Goal: Understand process/instructions: Learn how to perform a task or action

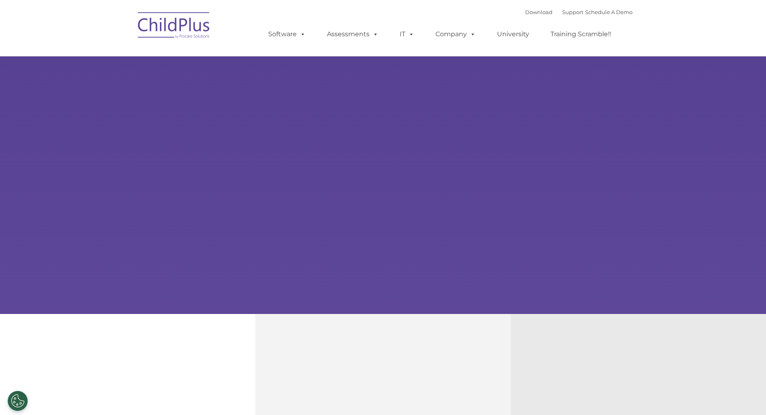
type input ""
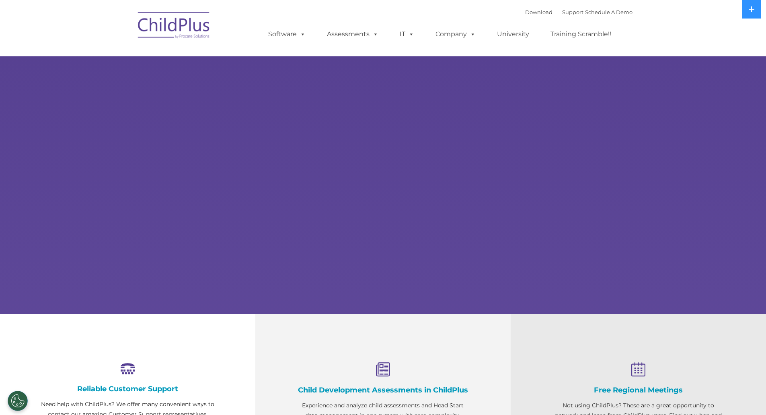
select select "MEDIUM"
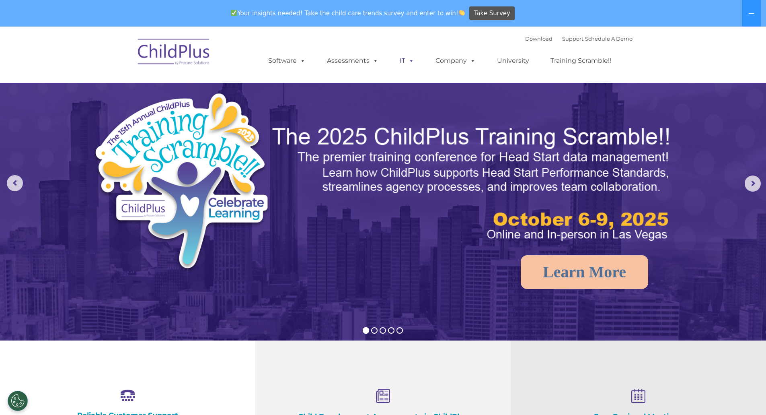
click at [406, 58] on span at bounding box center [409, 61] width 9 height 8
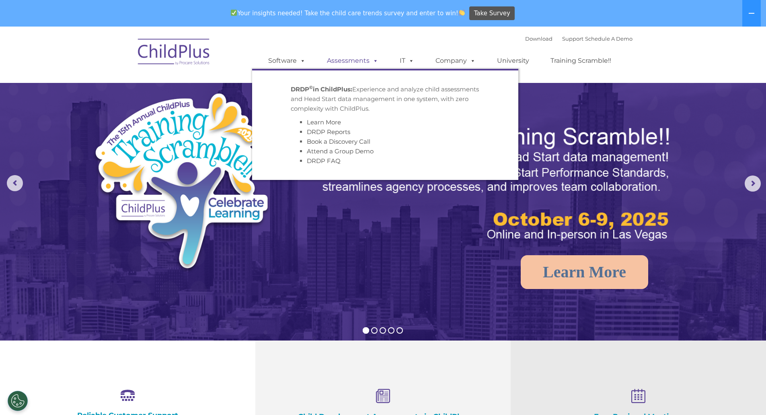
click at [374, 60] on span at bounding box center [374, 61] width 9 height 8
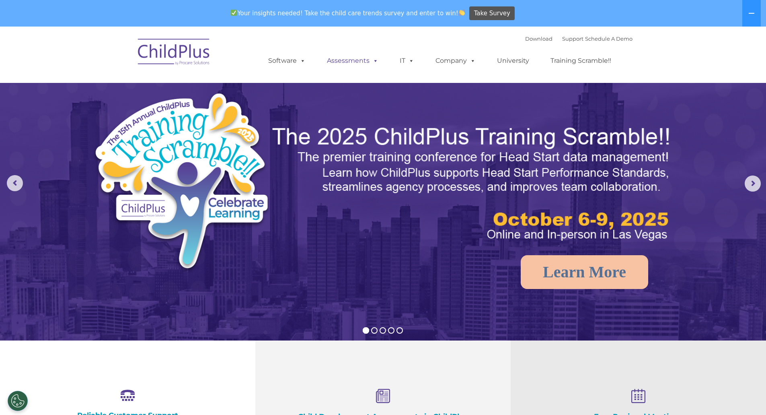
click at [374, 60] on span at bounding box center [374, 61] width 9 height 8
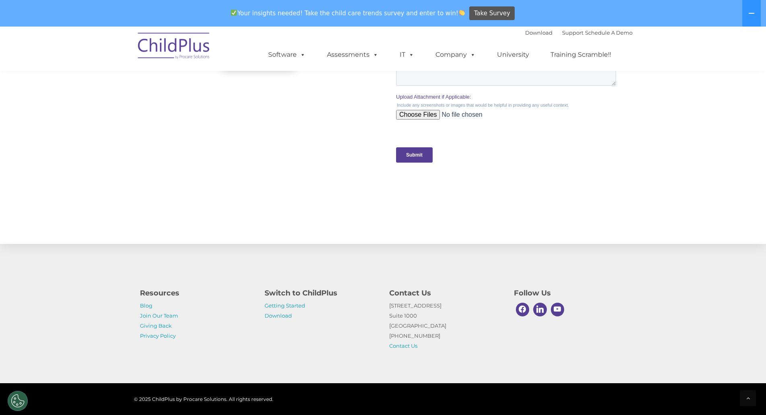
scroll to position [772, 0]
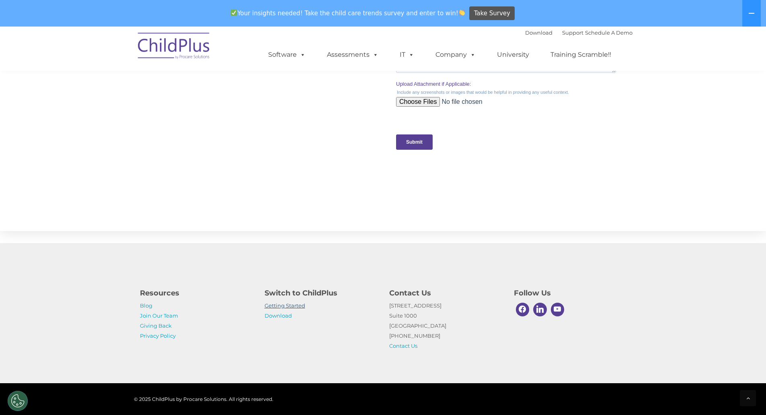
click at [299, 308] on link "Getting Started" at bounding box center [285, 305] width 41 height 6
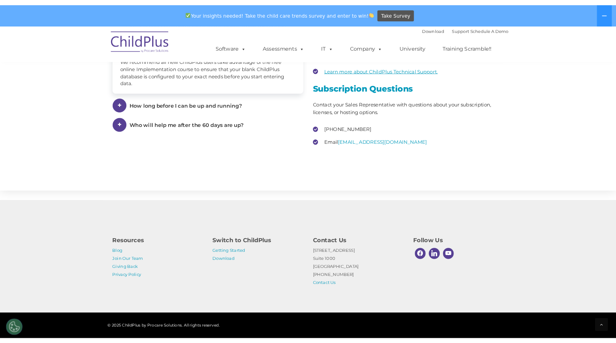
scroll to position [1175, 0]
